Goal: Information Seeking & Learning: Get advice/opinions

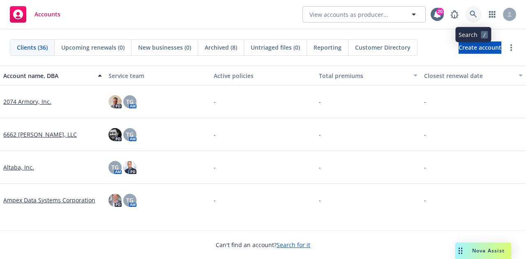
click at [469, 12] on link at bounding box center [473, 14] width 16 height 16
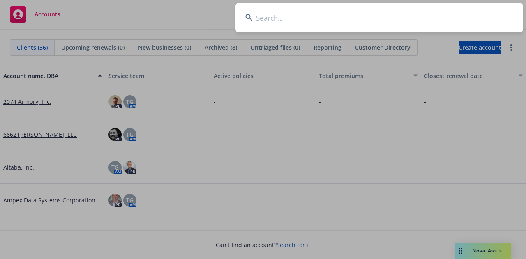
click at [325, 22] on input at bounding box center [380, 18] width 288 height 30
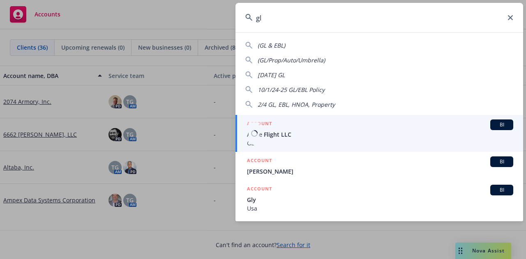
type input "gl"
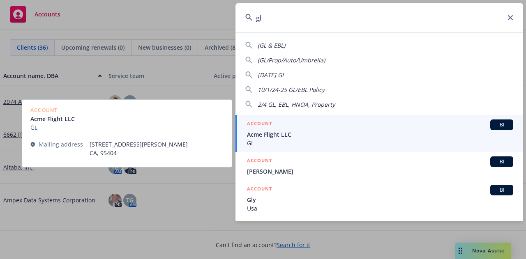
click at [496, 123] on span "BI" at bounding box center [502, 124] width 16 height 7
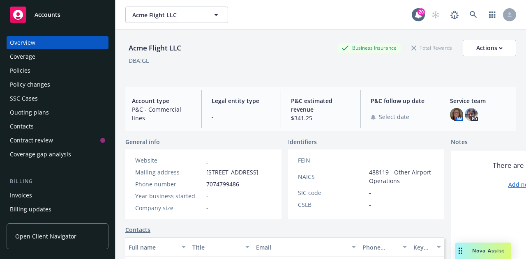
click at [15, 69] on div "Policies" at bounding box center [20, 70] width 21 height 13
click at [470, 14] on icon at bounding box center [473, 14] width 7 height 7
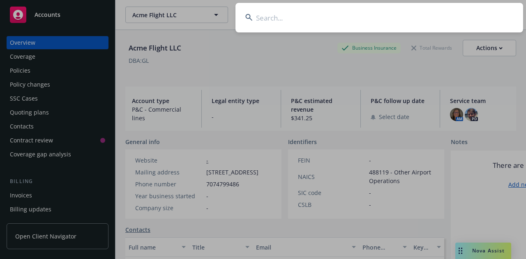
click at [317, 21] on input at bounding box center [380, 18] width 288 height 30
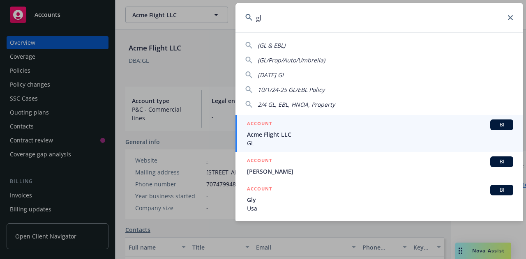
click at [285, 91] on span "10/1/24-25 GL/EBL Policy" at bounding box center [291, 90] width 67 height 8
type input "10/1/24-25 GL/EBL Policy"
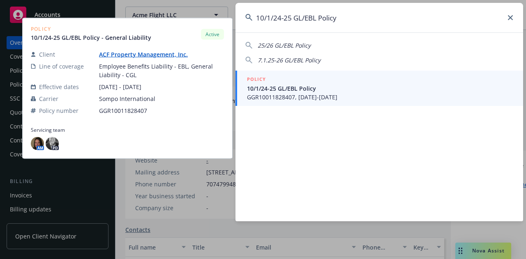
click at [320, 97] on span "GGR10011828407, 10/01/2024-10/01/2025" at bounding box center [380, 97] width 266 height 9
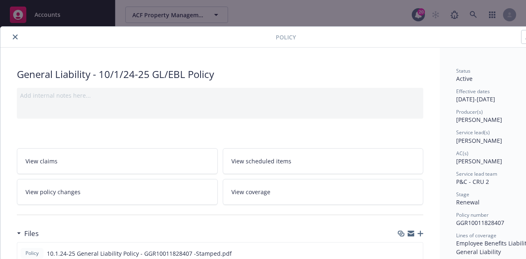
click at [16, 37] on icon "close" at bounding box center [15, 37] width 5 height 5
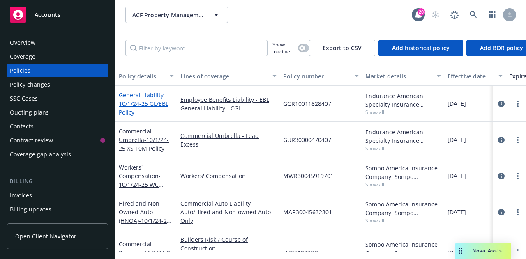
click at [132, 95] on link "General Liability - 10/1/24-25 GL/EBL Policy" at bounding box center [144, 103] width 50 height 25
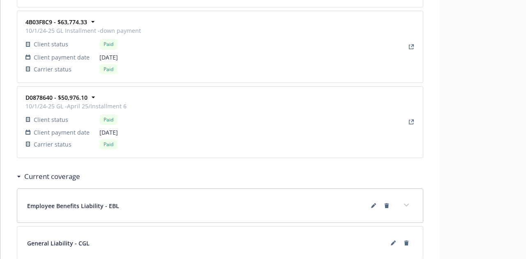
scroll to position [1669, 0]
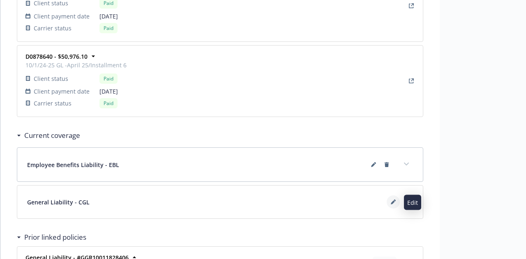
click at [393, 201] on icon at bounding box center [393, 202] width 5 height 5
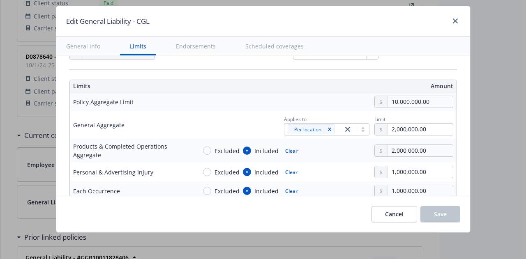
scroll to position [247, 0]
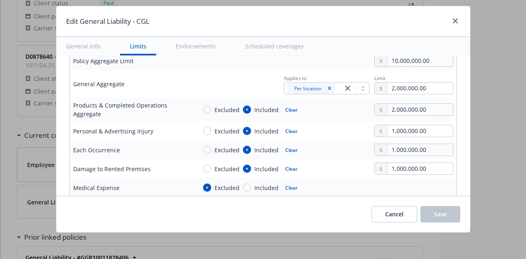
click at [185, 45] on button "Endorsements" at bounding box center [196, 46] width 60 height 18
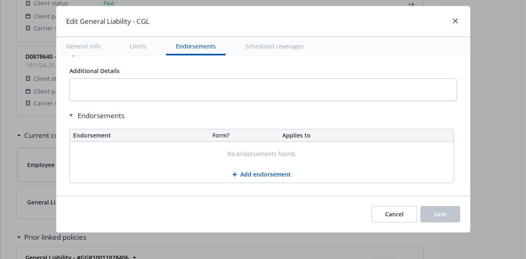
scroll to position [0, 0]
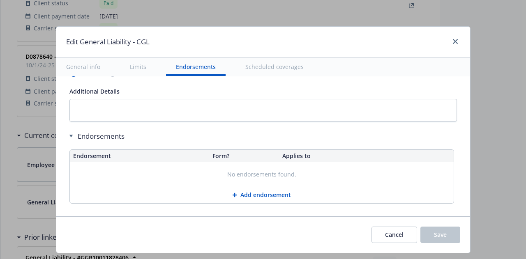
click at [276, 68] on button "Scheduled coverages" at bounding box center [275, 67] width 78 height 18
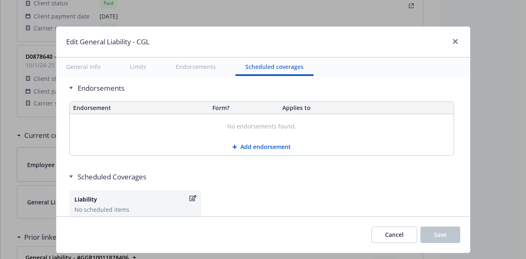
scroll to position [1075, 0]
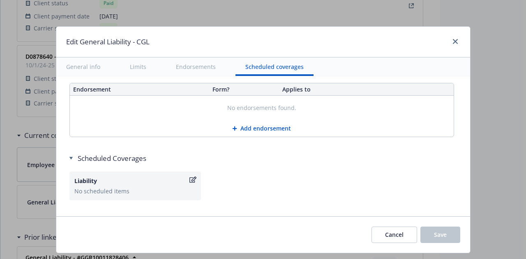
click at [184, 62] on button "Endorsements" at bounding box center [196, 67] width 60 height 18
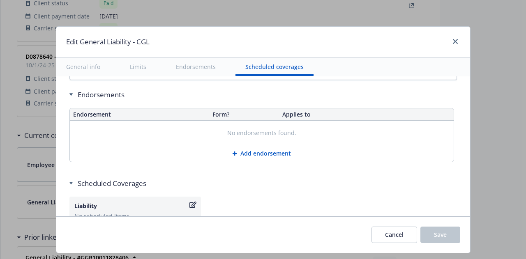
click at [137, 67] on button "Limits" at bounding box center [138, 67] width 36 height 18
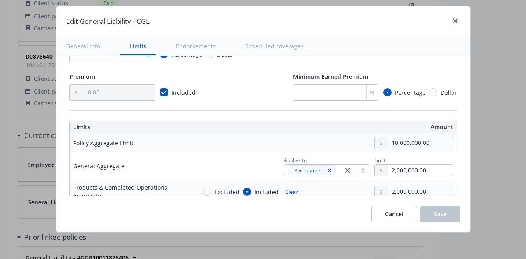
scroll to position [0, 0]
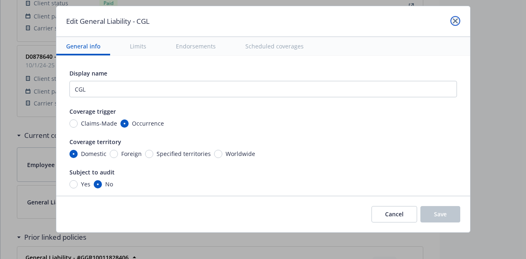
click at [455, 21] on icon "close" at bounding box center [455, 20] width 5 height 5
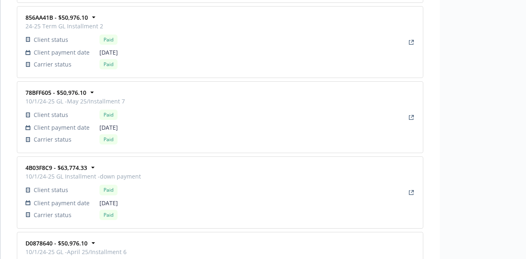
scroll to position [1422, 0]
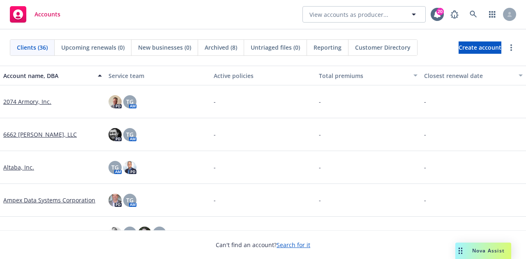
click at [487, 252] on span "Nova Assist" at bounding box center [488, 250] width 32 height 7
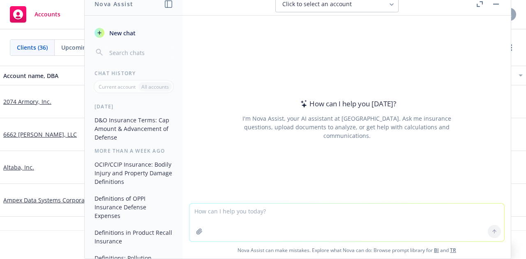
click at [480, 4] on icon "button" at bounding box center [480, 4] width 6 height 6
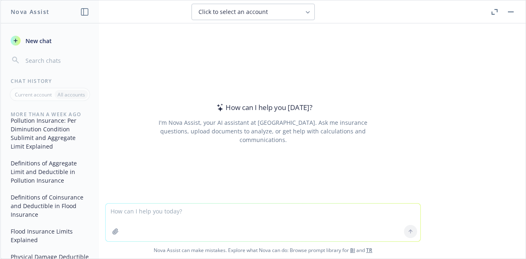
scroll to position [534, 0]
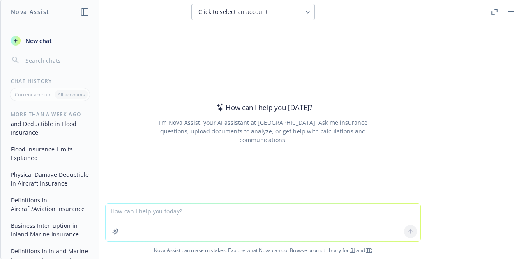
click at [119, 213] on textarea at bounding box center [263, 223] width 315 height 38
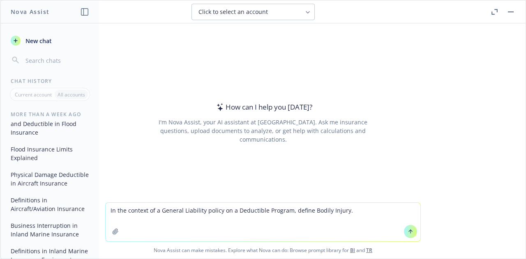
click at [408, 232] on icon at bounding box center [411, 232] width 6 height 6
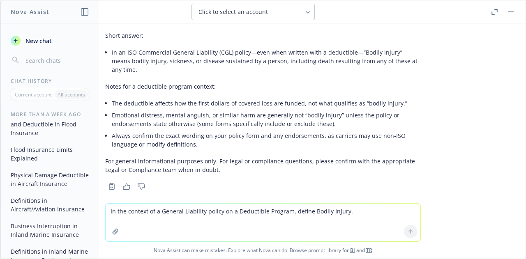
scroll to position [0, 0]
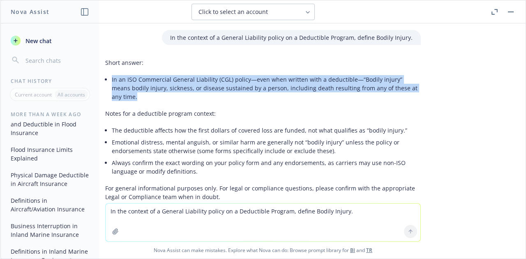
drag, startPoint x: 105, startPoint y: 79, endPoint x: 424, endPoint y: 93, distance: 319.3
click at [424, 93] on div "In the context of a General Liability policy on a Deductible Program, define Bo…" at bounding box center [262, 113] width 525 height 180
copy li "In an ISO Commercial General Liability (CGL) policy—even when written with a de…"
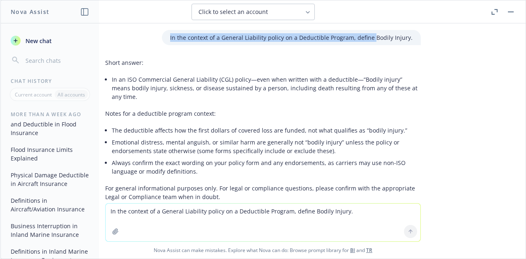
drag, startPoint x: 169, startPoint y: 37, endPoint x: 372, endPoint y: 39, distance: 203.1
click at [372, 39] on div "In the context of a General Liability policy on a Deductible Program, define Bo…" at bounding box center [291, 37] width 259 height 15
copy p "In the context of a General Liability policy on a Deductible Program, define"
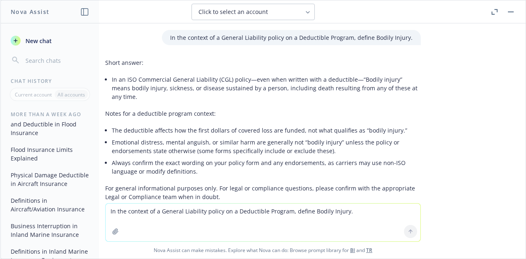
click at [120, 213] on textarea "In the context of a General Liability policy on a Deductible Program, define Bo…" at bounding box center [263, 223] width 315 height 38
paste textarea
click at [312, 210] on textarea "In the context of a General Liability policy on a Deductible Program, define" at bounding box center [263, 222] width 315 height 39
paste textarea "Property Damage"
type textarea "In the context of a General Liability policy on a Deductible Program, define Pr…"
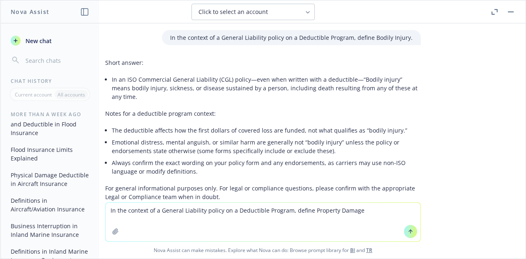
click at [410, 231] on button at bounding box center [410, 231] width 13 height 13
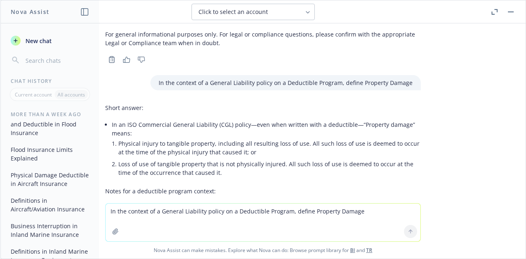
scroll to position [195, 0]
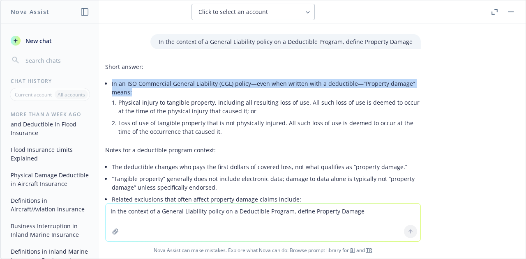
drag, startPoint x: 105, startPoint y: 72, endPoint x: 128, endPoint y: 83, distance: 25.6
click at [128, 83] on li "In an ISO Commercial General Liability (CGL) policy—even when written with a de…" at bounding box center [266, 109] width 309 height 62
copy li "In an ISO Commercial General Liability (CGL) policy—even when written with a de…"
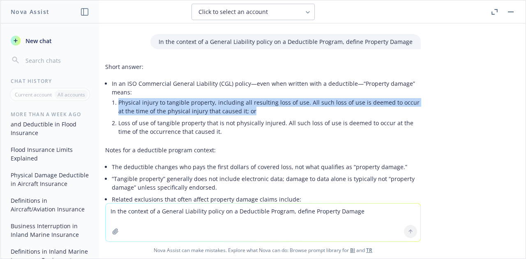
drag, startPoint x: 113, startPoint y: 92, endPoint x: 269, endPoint y: 102, distance: 156.5
click at [269, 102] on li "Physical injury to tangible property, including all resulting loss of use. All …" at bounding box center [269, 107] width 303 height 21
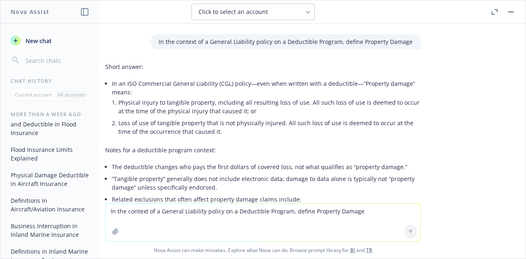
click at [250, 127] on li "Loss of use of tangible property that is not physically injured. All such loss …" at bounding box center [269, 127] width 303 height 21
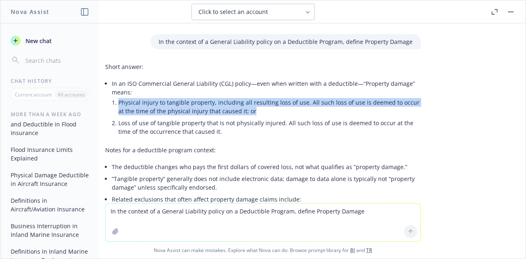
drag, startPoint x: 113, startPoint y: 92, endPoint x: 257, endPoint y: 101, distance: 145.0
click at [257, 101] on li "Physical injury to tangible property, including all resulting loss of use. All …" at bounding box center [269, 107] width 303 height 21
copy li "Physical injury to tangible property, including all resulting loss of use. All …"
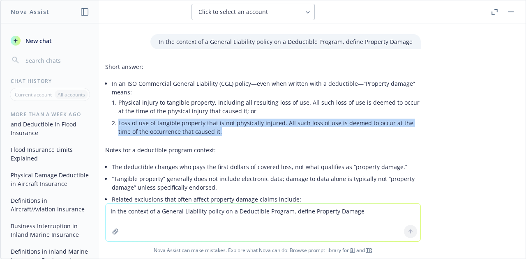
drag, startPoint x: 104, startPoint y: 114, endPoint x: 202, endPoint y: 127, distance: 98.7
click at [202, 127] on div "Short answer: In an ISO Commercial General Liability (CGL) policy—even when wri…" at bounding box center [263, 180] width 316 height 242
click at [202, 127] on li "Loss of use of tangible property that is not physically injured. All such loss …" at bounding box center [269, 127] width 303 height 21
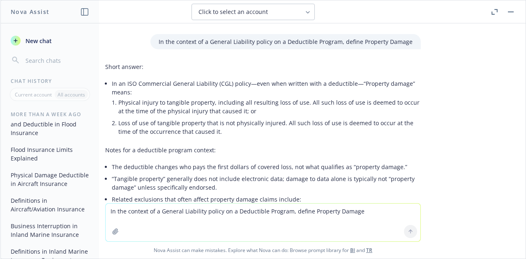
click at [224, 146] on p "Notes for a deductible program context:" at bounding box center [263, 150] width 316 height 9
click at [118, 117] on li "Loss of use of tangible property that is not physically injured. All such loss …" at bounding box center [269, 127] width 303 height 21
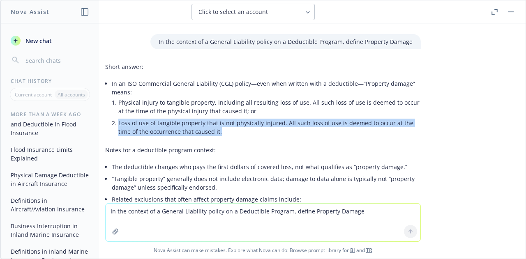
drag, startPoint x: 112, startPoint y: 113, endPoint x: 213, endPoint y: 123, distance: 102.0
click at [213, 123] on li "Loss of use of tangible property that is not physically injured. All such loss …" at bounding box center [269, 127] width 303 height 21
copy li "Loss of use of tangible property that is not physically injured. All such loss …"
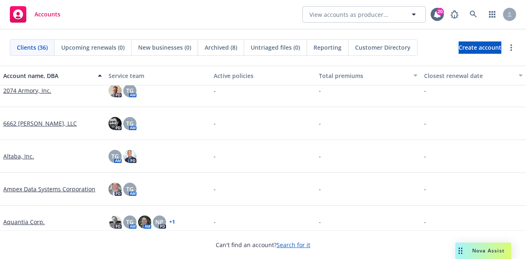
scroll to position [0, 0]
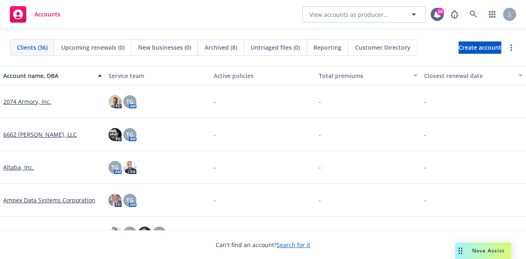
click at [485, 251] on span "Nova Assist" at bounding box center [488, 250] width 32 height 7
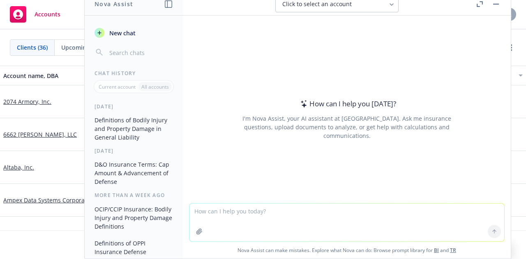
click at [477, 4] on icon "button" at bounding box center [480, 4] width 6 height 6
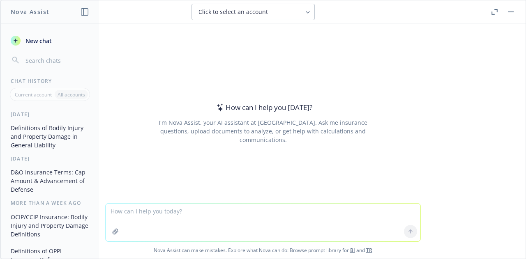
click at [165, 210] on textarea at bounding box center [263, 223] width 315 height 38
type textarea "D"
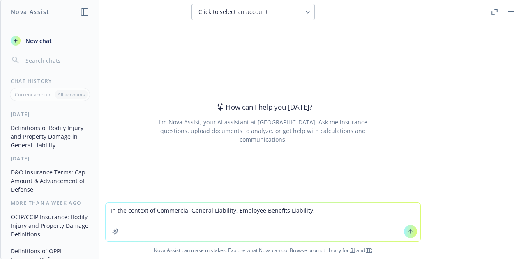
click at [232, 211] on textarea "In the context of Commercial General Liability, Employee Benefits Liability," at bounding box center [263, 222] width 315 height 39
click at [335, 213] on textarea "In the context of Commercial General Liability, define Employee Benefits Liabil…" at bounding box center [263, 222] width 315 height 39
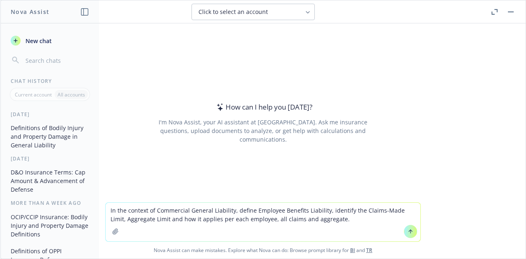
type textarea "In the context of Commercial General Liability, define Employee Benefits Liabil…"
click at [409, 232] on icon at bounding box center [411, 232] width 6 height 6
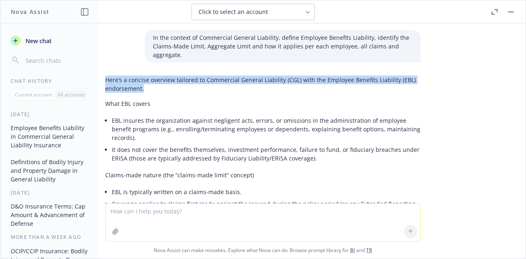
drag, startPoint x: 99, startPoint y: 78, endPoint x: 138, endPoint y: 92, distance: 41.0
click at [138, 92] on p "Here’s a concise overview tailored to Commercial General Liability (CGL) with t…" at bounding box center [263, 84] width 316 height 17
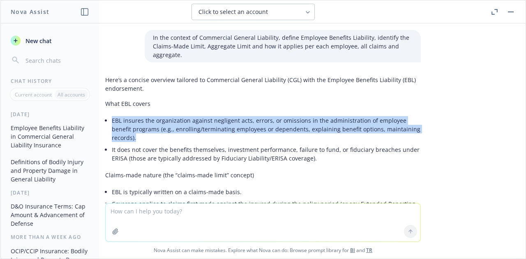
drag, startPoint x: 106, startPoint y: 120, endPoint x: 420, endPoint y: 129, distance: 314.2
copy li "EBL insures the organization against negligent acts, errors, or omissions in th…"
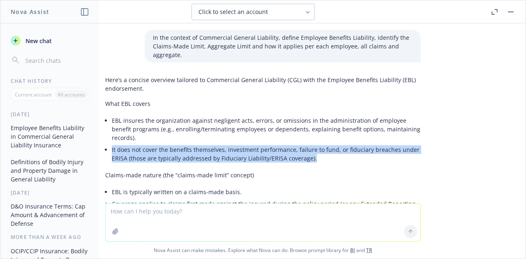
drag, startPoint x: 105, startPoint y: 141, endPoint x: 319, endPoint y: 151, distance: 214.8
click at [319, 151] on li "It does not cover the benefits themselves, investment performance, failure to f…" at bounding box center [266, 154] width 309 height 21
copy li "It does not cover the benefits themselves, investment performance, failure to f…"
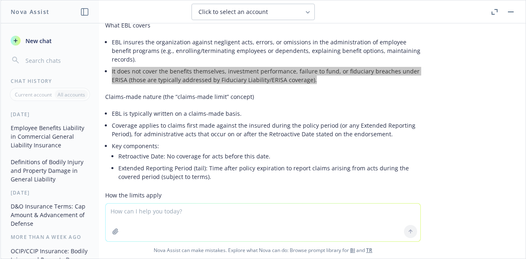
scroll to position [82, 0]
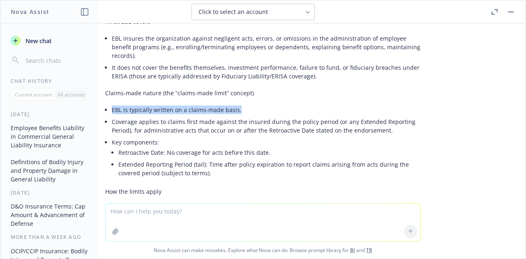
drag, startPoint x: 105, startPoint y: 99, endPoint x: 243, endPoint y: 99, distance: 137.7
click at [243, 104] on li "EBL is typically written on a claims-made basis." at bounding box center [266, 110] width 309 height 12
copy li "EBL is typically written on a claims-made basis."
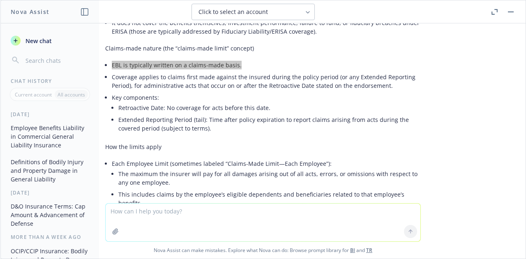
scroll to position [123, 0]
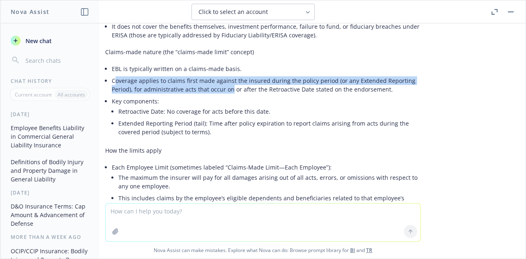
drag, startPoint x: 106, startPoint y: 71, endPoint x: 225, endPoint y: 80, distance: 119.1
click at [225, 80] on li "Coverage applies to claims first made against the insured during the policy per…" at bounding box center [266, 85] width 309 height 21
drag, startPoint x: 225, startPoint y: 80, endPoint x: 170, endPoint y: 74, distance: 55.8
click at [225, 79] on li "Coverage applies to claims first made against the insured during the policy per…" at bounding box center [266, 85] width 309 height 21
click at [124, 75] on li "Coverage applies to claims first made against the insured during the policy per…" at bounding box center [266, 85] width 309 height 21
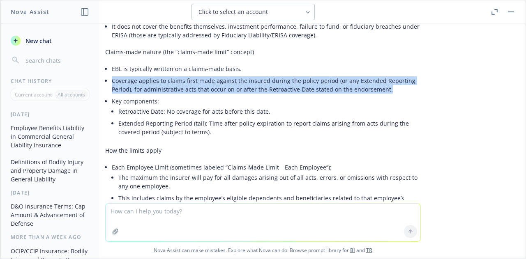
drag, startPoint x: 106, startPoint y: 71, endPoint x: 393, endPoint y: 83, distance: 287.6
click at [393, 83] on li "Coverage applies to claims first made against the insured during the policy per…" at bounding box center [266, 85] width 309 height 21
copy li "Coverage applies to claims first made against the insured during the policy per…"
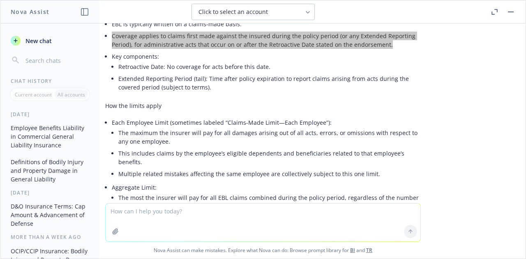
scroll to position [164, 0]
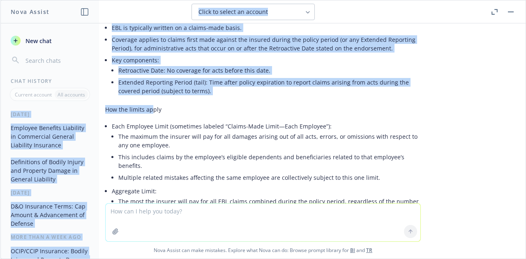
drag, startPoint x: 99, startPoint y: 99, endPoint x: 146, endPoint y: 101, distance: 46.9
click at [146, 101] on div "Nova Assist New chat Chat History Current account All accounts [DATE] Employee …" at bounding box center [263, 129] width 526 height 259
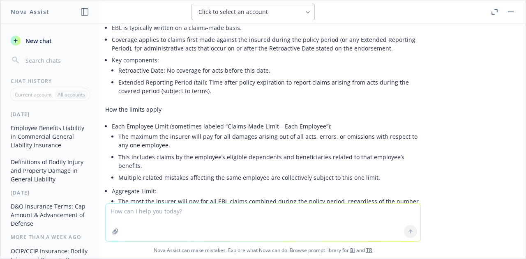
click at [162, 105] on p "How the limits apply" at bounding box center [263, 109] width 316 height 9
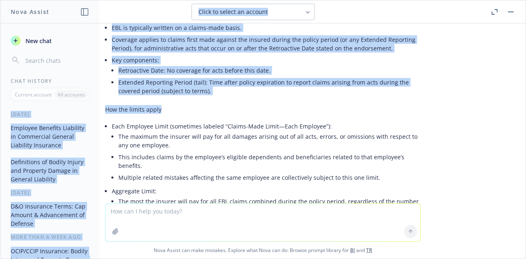
drag, startPoint x: 98, startPoint y: 99, endPoint x: 175, endPoint y: 104, distance: 76.6
click at [155, 103] on div "Nova Assist New chat Chat History Current account All accounts [DATE] Employee …" at bounding box center [263, 129] width 526 height 259
click at [191, 105] on p "How the limits apply" at bounding box center [263, 109] width 316 height 9
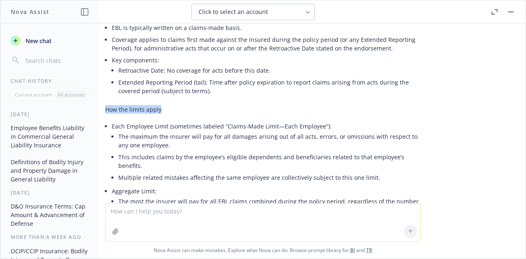
drag, startPoint x: 155, startPoint y: 103, endPoint x: 100, endPoint y: 101, distance: 54.7
click at [105, 105] on p "How the limits apply" at bounding box center [263, 109] width 316 height 9
copy p "How the limits apply"
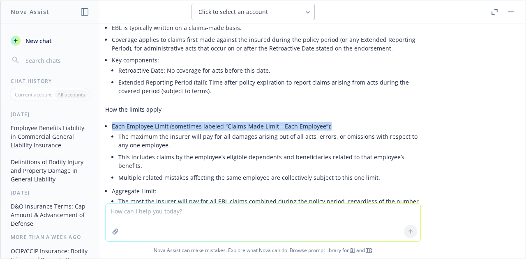
drag, startPoint x: 106, startPoint y: 116, endPoint x: 331, endPoint y: 118, distance: 225.7
click at [331, 122] on p "Each Employee Limit (sometimes labeled “Claims-Made Limit—Each Employee”):" at bounding box center [266, 126] width 309 height 9
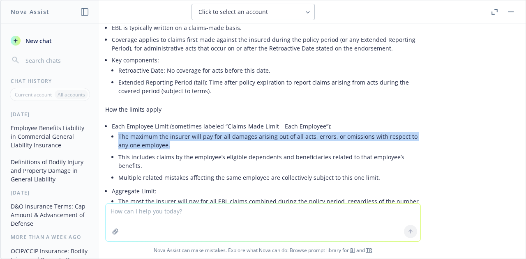
drag, startPoint x: 112, startPoint y: 126, endPoint x: 160, endPoint y: 133, distance: 49.0
click at [160, 133] on li "The maximum the insurer will pay for all damages arising out of all acts, error…" at bounding box center [269, 141] width 303 height 21
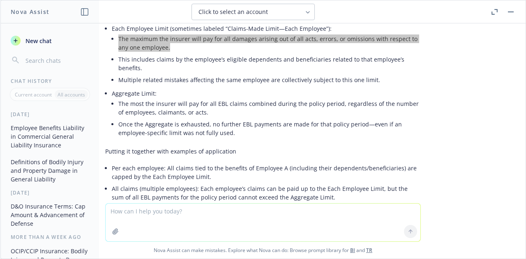
scroll to position [247, 0]
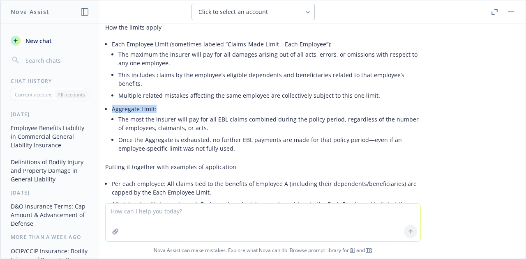
drag, startPoint x: 105, startPoint y: 92, endPoint x: 152, endPoint y: 94, distance: 46.5
click at [152, 105] on p "Aggregate Limit:" at bounding box center [266, 109] width 309 height 9
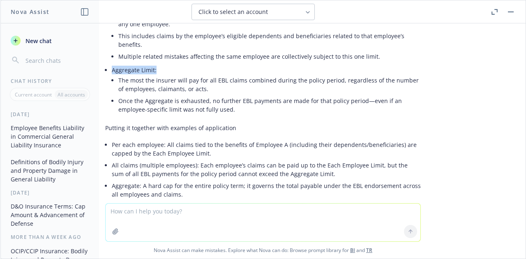
scroll to position [329, 0]
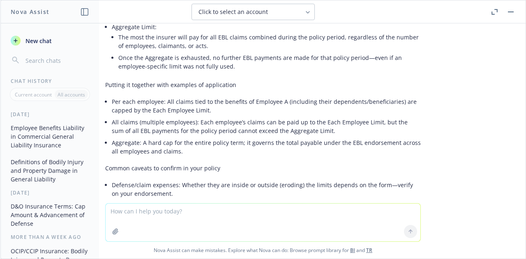
click at [173, 137] on li "Aggregate: A hard cap for the entire policy term; it governs the total payable …" at bounding box center [266, 147] width 309 height 21
click at [139, 137] on li "Aggregate: A hard cap for the entire policy term; it governs the total payable …" at bounding box center [266, 147] width 309 height 21
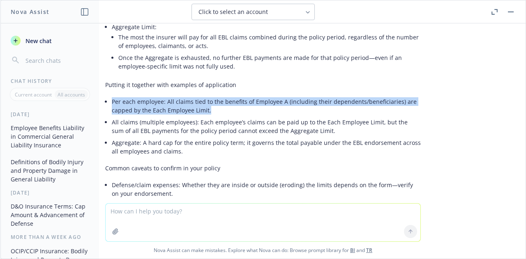
drag, startPoint x: 106, startPoint y: 83, endPoint x: 207, endPoint y: 90, distance: 101.4
click at [207, 96] on li "Per each employee: All claims tied to the benefits of Employee A (including the…" at bounding box center [266, 106] width 309 height 21
click at [202, 96] on li "Per each employee: All claims tied to the benefits of Employee A (including the…" at bounding box center [266, 106] width 309 height 21
drag, startPoint x: 105, startPoint y: 83, endPoint x: 208, endPoint y: 93, distance: 103.6
click at [208, 96] on li "Per each employee: All claims tied to the benefits of Employee A (including the…" at bounding box center [266, 106] width 309 height 21
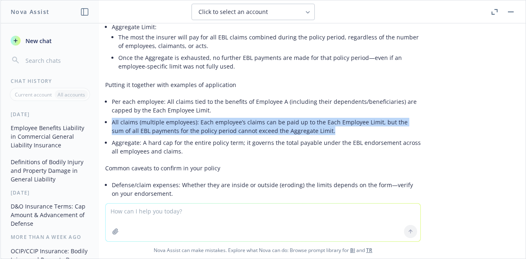
drag, startPoint x: 108, startPoint y: 106, endPoint x: 313, endPoint y: 114, distance: 205.3
click at [313, 116] on li "All claims (multiple employees): Each employee’s claims can be paid up to the E…" at bounding box center [266, 126] width 309 height 21
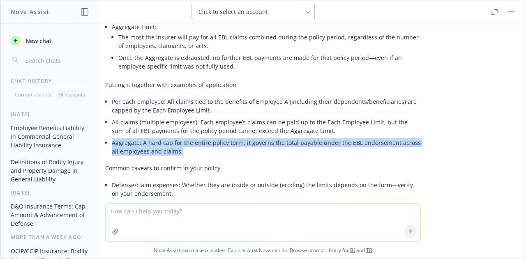
drag, startPoint x: 105, startPoint y: 125, endPoint x: 171, endPoint y: 131, distance: 66.5
click at [171, 137] on li "Aggregate: A hard cap for the entire policy term; it governs the total payable …" at bounding box center [266, 147] width 309 height 21
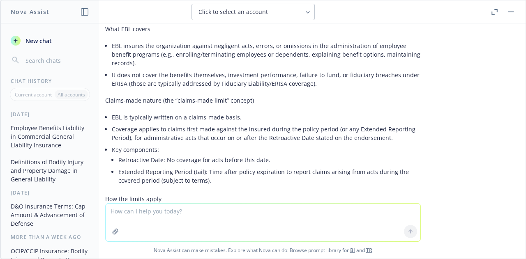
scroll to position [0, 0]
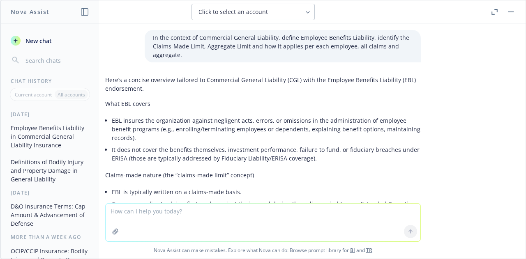
click at [308, 11] on icon at bounding box center [308, 12] width 7 height 7
click at [326, 11] on div "Click to select an account" at bounding box center [253, 12] width 473 height 16
drag, startPoint x: 464, startPoint y: 74, endPoint x: 423, endPoint y: 78, distance: 41.3
click at [463, 74] on div "In the context of Commercial General Liability, define Employee Benefits Liabil…" at bounding box center [262, 113] width 525 height 180
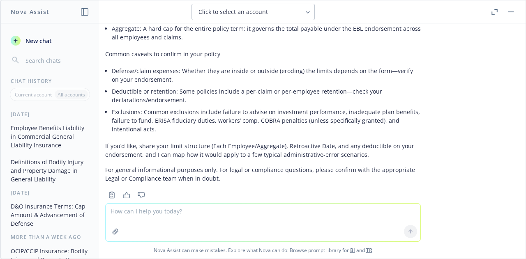
scroll to position [361, 0]
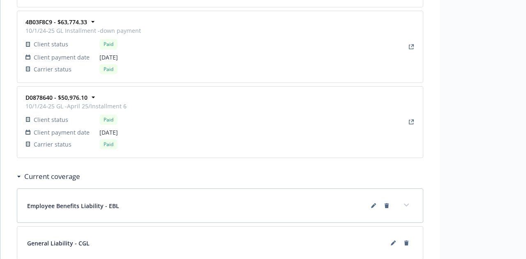
scroll to position [1833, 0]
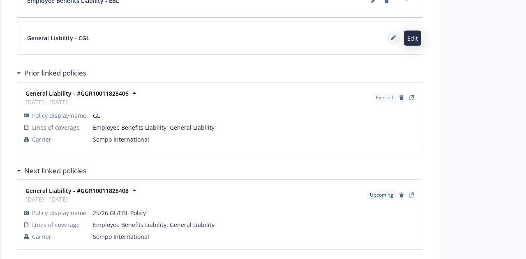
click at [390, 37] on button at bounding box center [393, 37] width 13 height 13
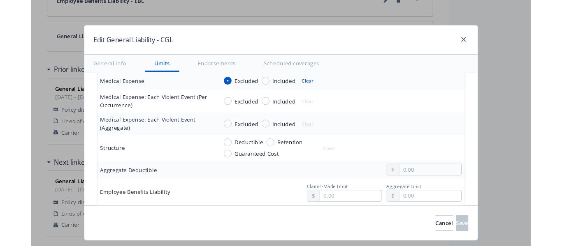
scroll to position [452, 0]
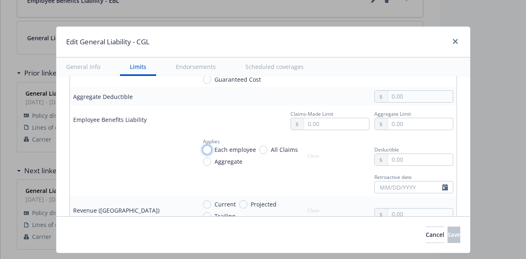
click at [203, 148] on input "Each employee" at bounding box center [207, 150] width 8 height 8
click at [308, 156] on button "Clear" at bounding box center [314, 156] width 22 height 12
radio input "false"
click at [259, 149] on input "All Claims" at bounding box center [263, 150] width 8 height 8
click at [307, 156] on button "Clear" at bounding box center [314, 156] width 22 height 12
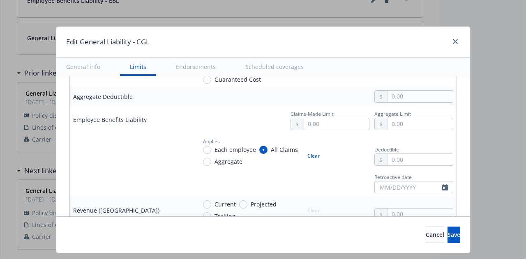
radio input "false"
click at [203, 161] on input "Aggregate" at bounding box center [207, 162] width 8 height 8
click at [306, 153] on button "Clear" at bounding box center [314, 156] width 22 height 12
radio input "false"
